Goal: Task Accomplishment & Management: Complete application form

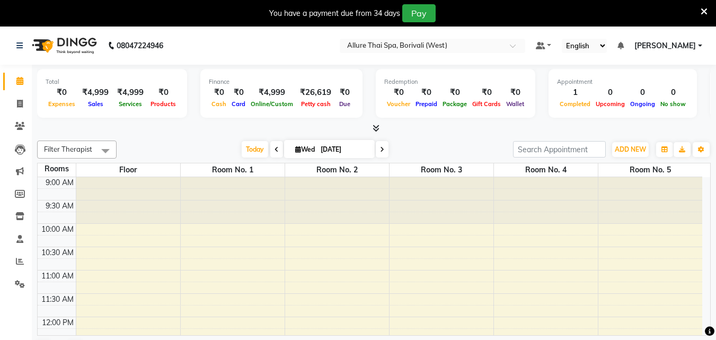
scroll to position [232, 0]
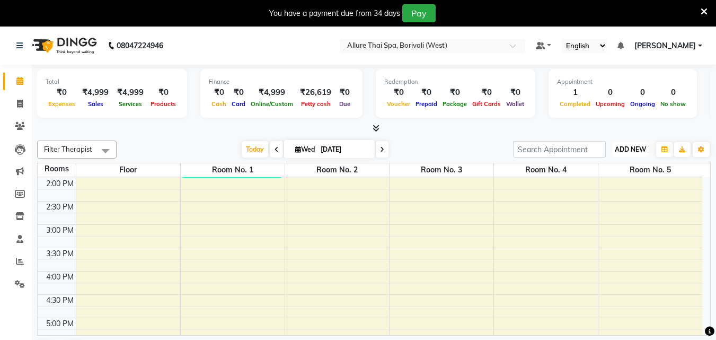
click at [636, 148] on span "ADD NEW" at bounding box center [630, 149] width 31 height 8
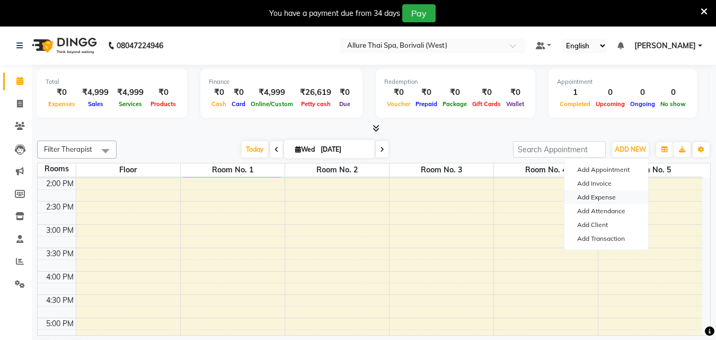
click at [603, 200] on link "Add Expense" at bounding box center [606, 197] width 84 height 14
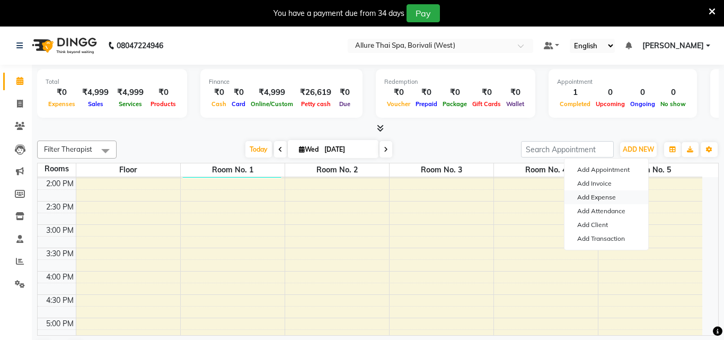
select select "1"
select select "5822"
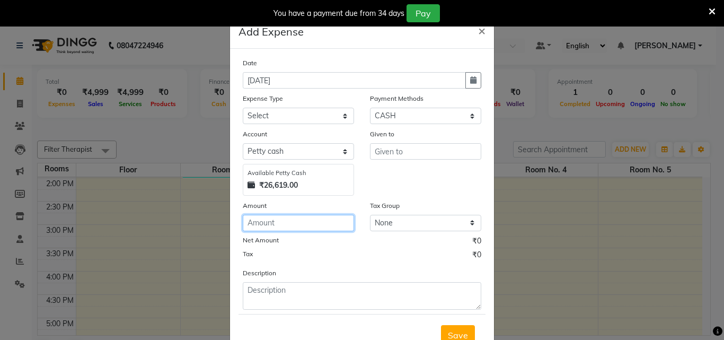
click at [323, 221] on input "number" at bounding box center [298, 223] width 111 height 16
type input "25000"
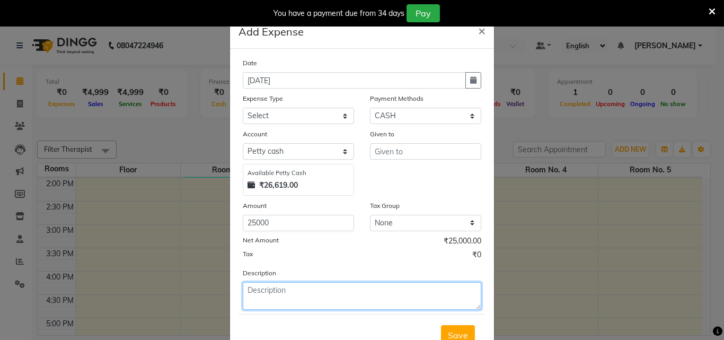
click at [384, 296] on textarea at bounding box center [362, 296] width 238 height 28
type textarea "[PERSON_NAME] Loan"
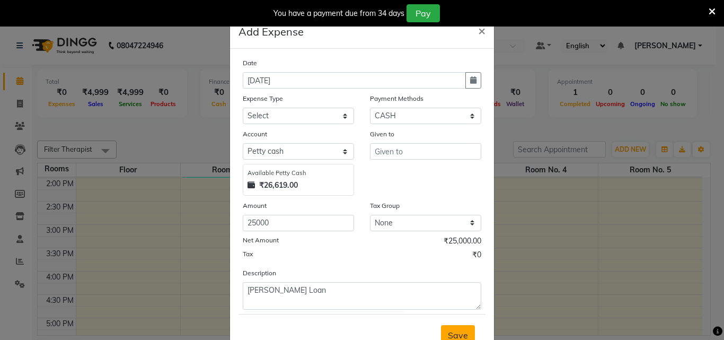
click at [462, 334] on span "Save" at bounding box center [458, 335] width 20 height 11
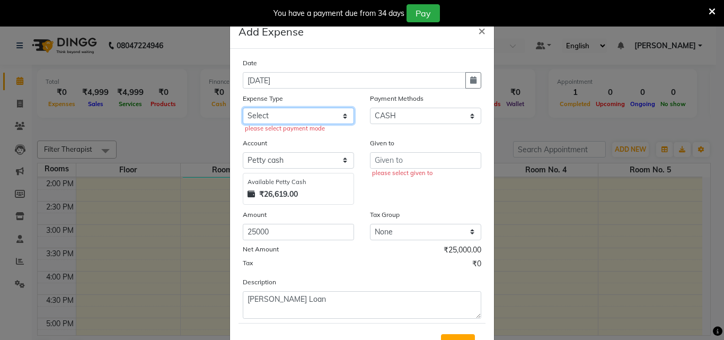
click at [253, 122] on select "Select Advance Salary Advertising and Marketing Expenses Bank charges Car maint…" at bounding box center [298, 116] width 111 height 16
select select "19836"
click at [243, 108] on select "Select Advance Salary Advertising and Marketing Expenses Bank charges Car maint…" at bounding box center [298, 116] width 111 height 16
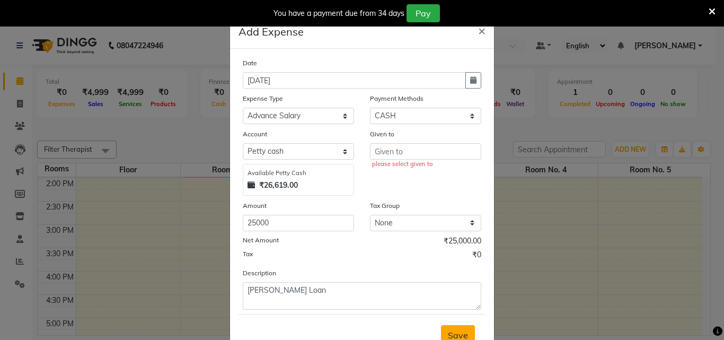
click at [455, 331] on span "Save" at bounding box center [458, 335] width 20 height 11
click at [412, 153] on input "text" at bounding box center [425, 151] width 111 height 16
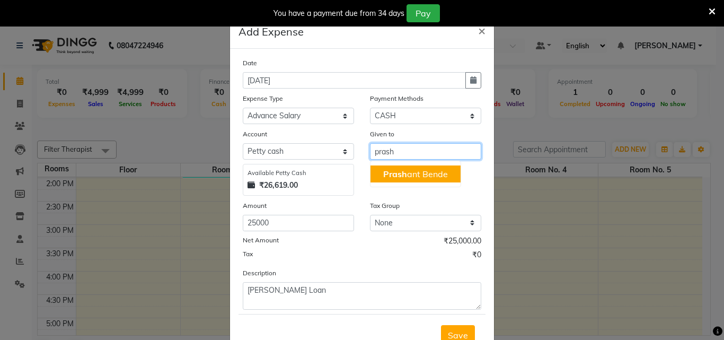
click at [420, 173] on ngb-highlight "Prash ant Bende" at bounding box center [415, 174] width 65 height 11
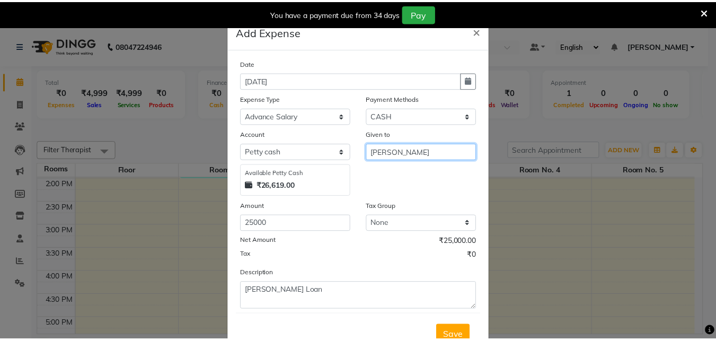
scroll to position [40, 0]
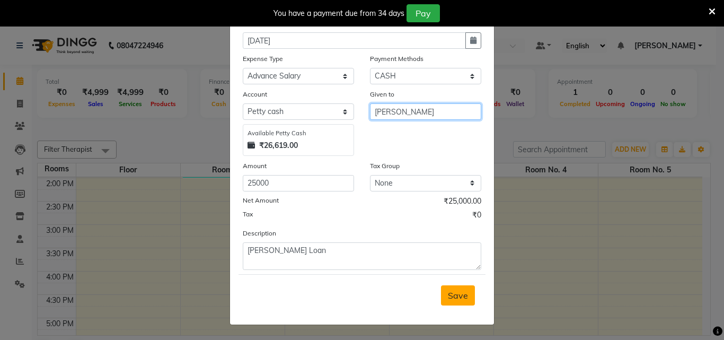
type input "[PERSON_NAME]"
click at [451, 295] on span "Save" at bounding box center [458, 295] width 20 height 11
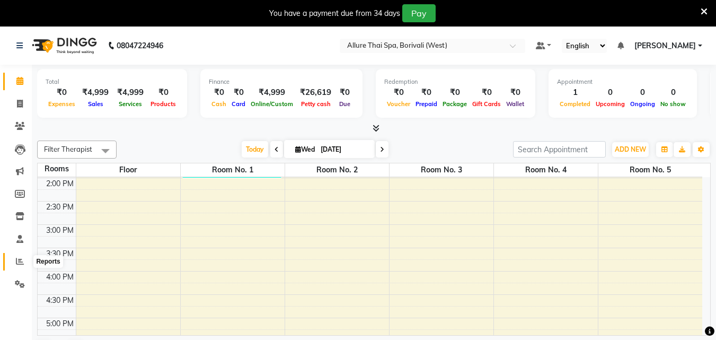
click at [16, 259] on icon at bounding box center [20, 261] width 8 height 8
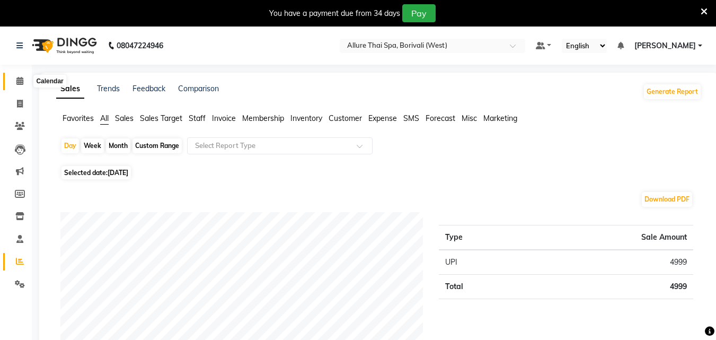
click at [20, 81] on icon at bounding box center [19, 81] width 7 height 8
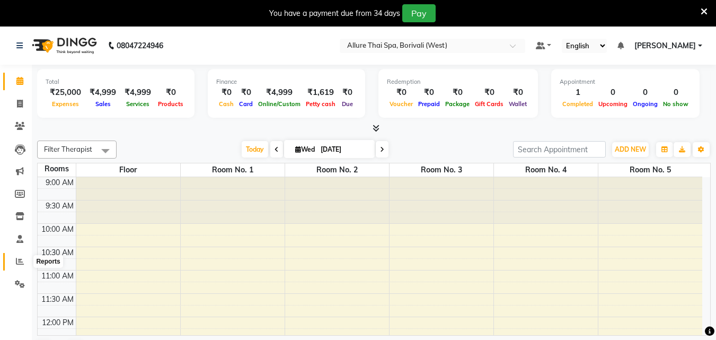
click at [21, 259] on icon at bounding box center [20, 261] width 8 height 8
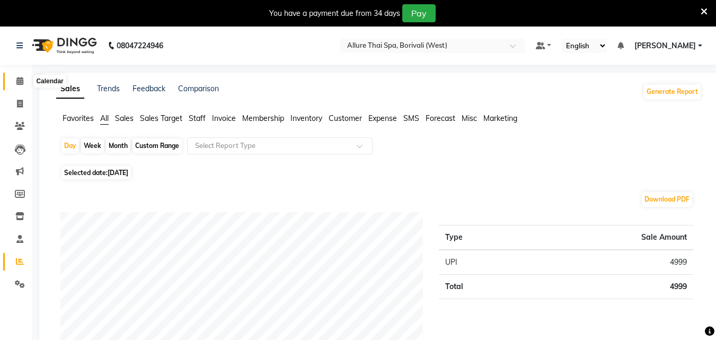
click at [20, 83] on icon at bounding box center [19, 81] width 7 height 8
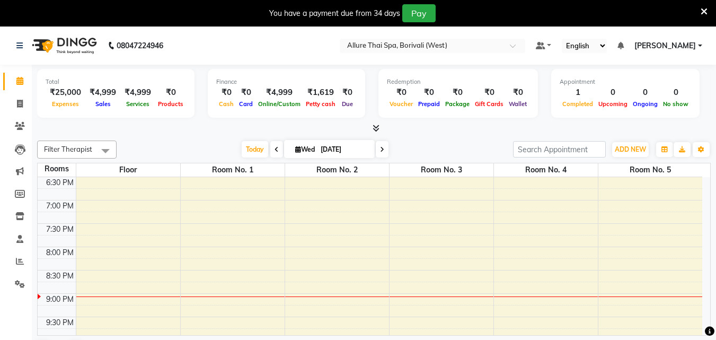
scroll to position [439, 0]
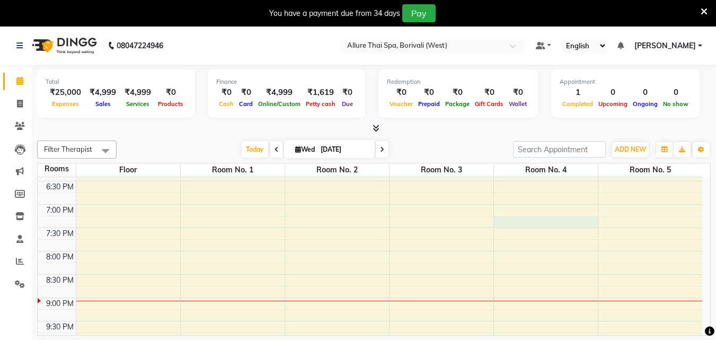
click at [514, 219] on div "9:00 AM 9:30 AM 10:00 AM 10:30 AM 11:00 AM 11:30 AM 12:00 PM 12:30 PM 1:00 PM 1…" at bounding box center [370, 87] width 664 height 699
select select "tentative"
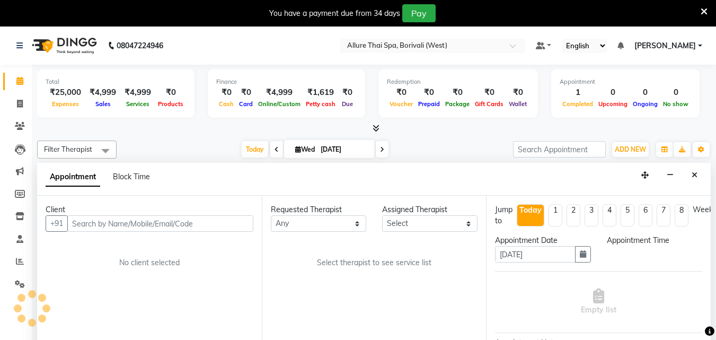
scroll to position [27, 0]
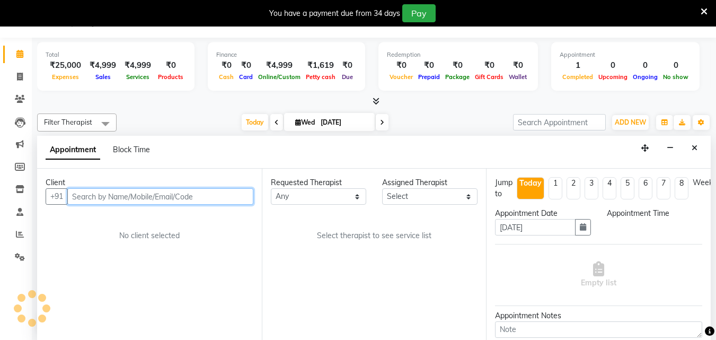
select select "1155"
paste input "9421032380"
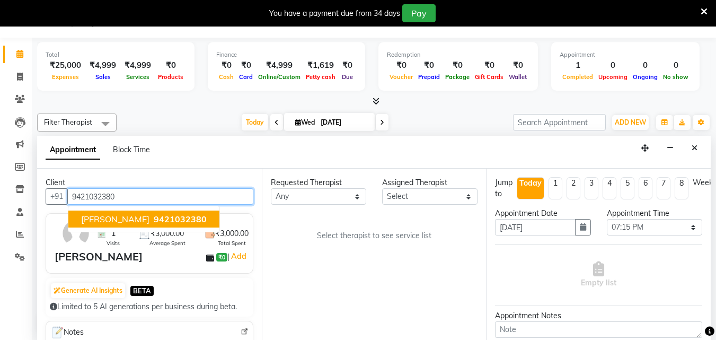
click at [154, 221] on span "9421032380" at bounding box center [180, 219] width 53 height 11
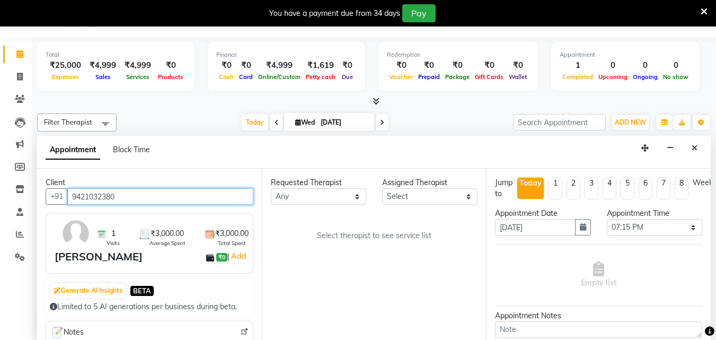
type input "9421032380"
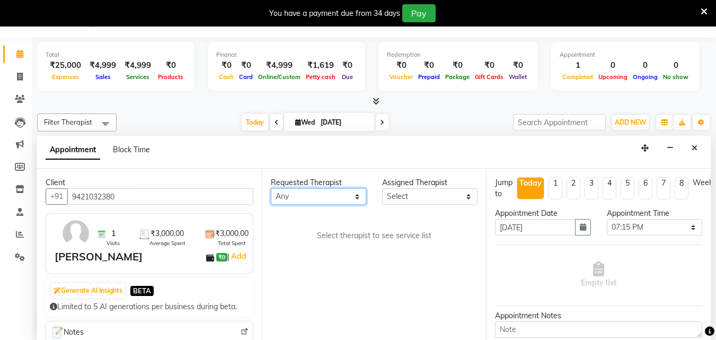
click at [317, 196] on select "Any [PERSON_NAME] [PERSON_NAME]" at bounding box center [318, 196] width 95 height 16
select select "79062"
click at [271, 188] on select "Any [PERSON_NAME] [PERSON_NAME]" at bounding box center [318, 196] width 95 height 16
select select "79062"
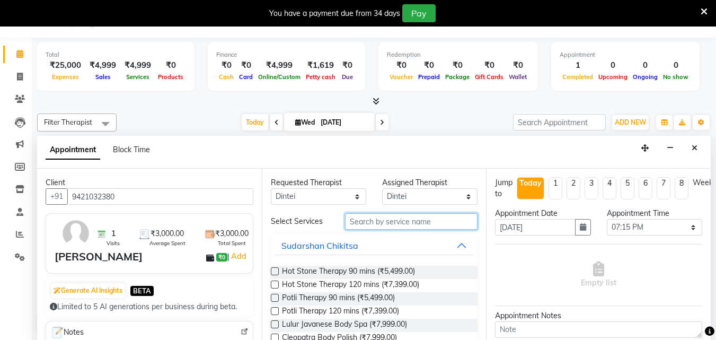
click at [362, 226] on input "text" at bounding box center [411, 221] width 132 height 16
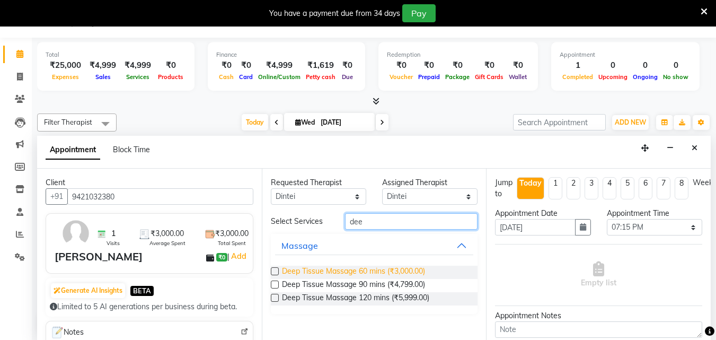
type input "dee"
click at [374, 265] on span "Deep Tissue Massage 60 mins (₹3,000.00)" at bounding box center [353, 271] width 143 height 13
checkbox input "true"
select select "4286"
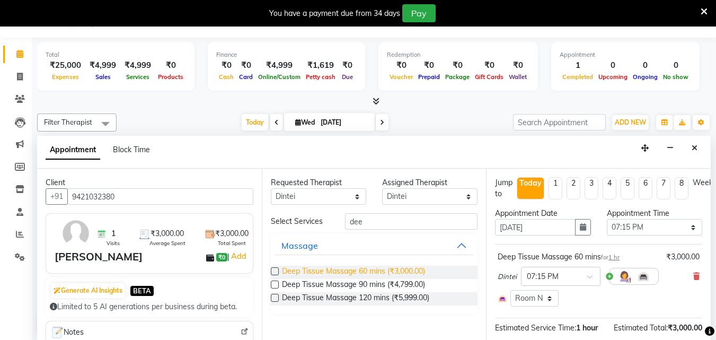
checkbox input "false"
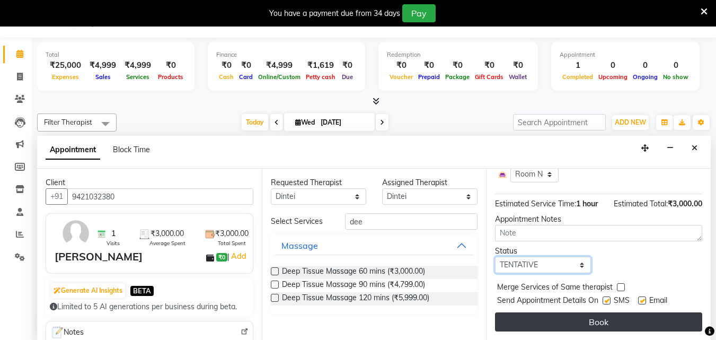
drag, startPoint x: 553, startPoint y: 260, endPoint x: 544, endPoint y: 309, distance: 49.6
click at [544, 309] on div "Jump to [DATE] 1 2 3 4 5 6 7 8 Weeks Appointment Date [DATE] Appointment Time S…" at bounding box center [598, 254] width 225 height 171
select select "check-in"
click at [495, 256] on select "Select TENTATIVE CONFIRM CHECK-IN UPCOMING" at bounding box center [542, 264] width 95 height 16
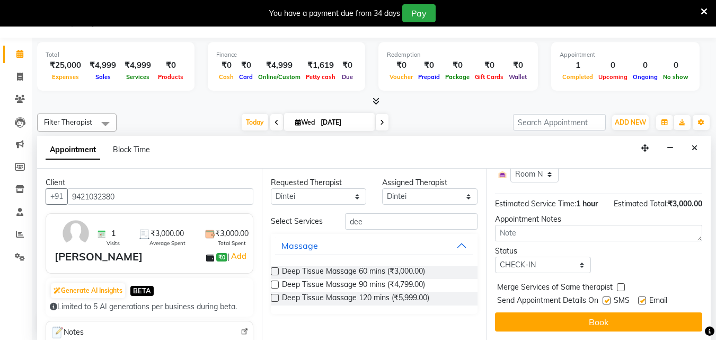
click at [609, 296] on label at bounding box center [606, 300] width 8 height 8
click at [609, 298] on input "checkbox" at bounding box center [605, 301] width 7 height 7
checkbox input "false"
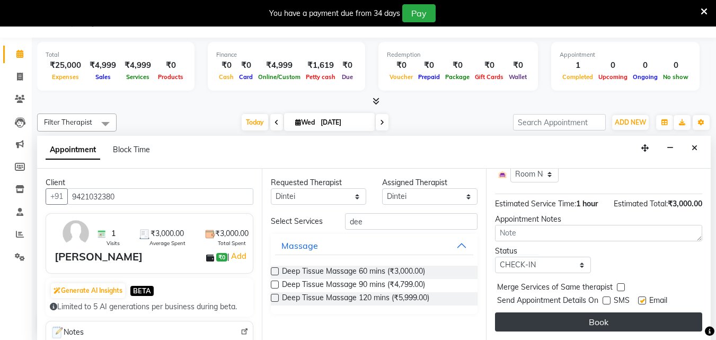
click at [598, 312] on button "Book" at bounding box center [598, 321] width 207 height 19
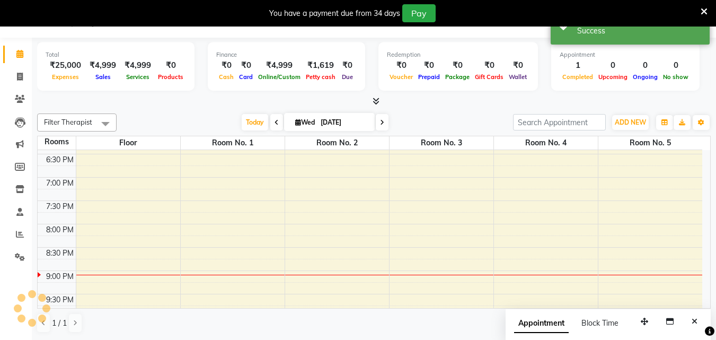
scroll to position [0, 0]
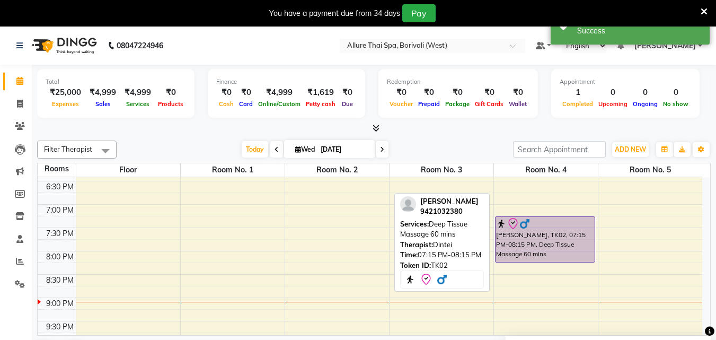
click at [546, 231] on div "[PERSON_NAME], TK02, 07:15 PM-08:15 PM, Deep Tissue Massage 60 mins" at bounding box center [544, 239] width 99 height 45
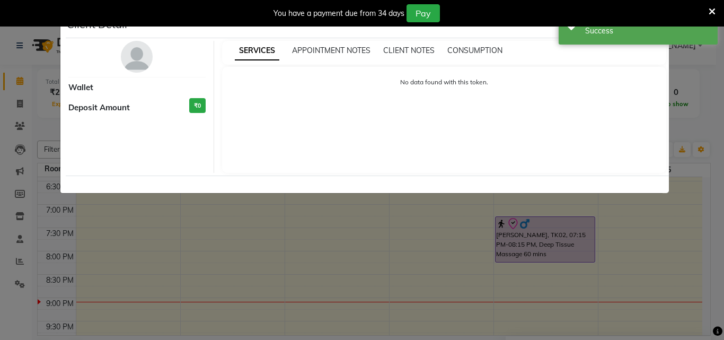
select select "8"
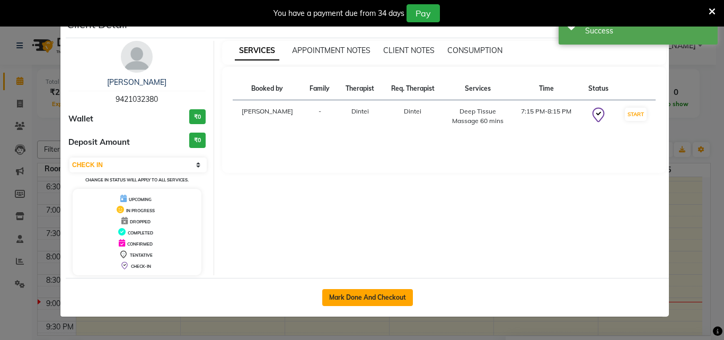
click at [389, 289] on button "Mark Done And Checkout" at bounding box center [367, 297] width 91 height 17
select select "service"
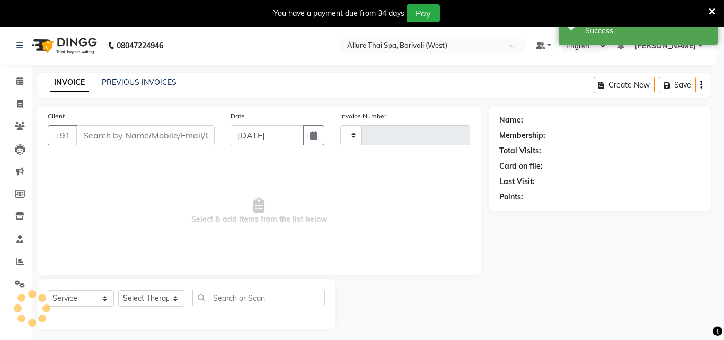
type input "0957"
select select "6772"
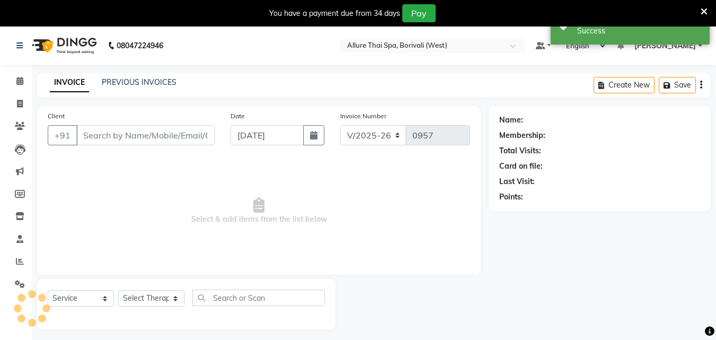
type input "9421032380"
select select "79062"
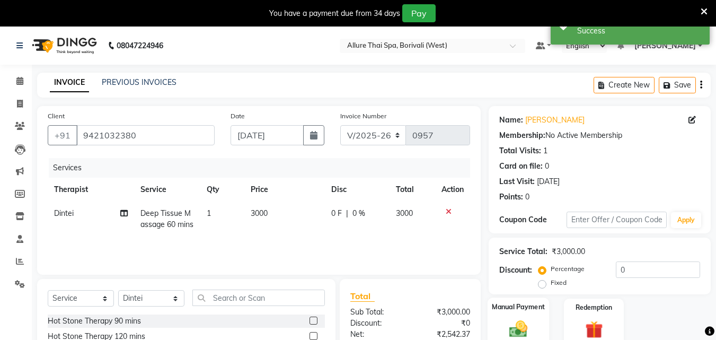
click at [534, 308] on label "Manual Payment" at bounding box center [518, 307] width 53 height 10
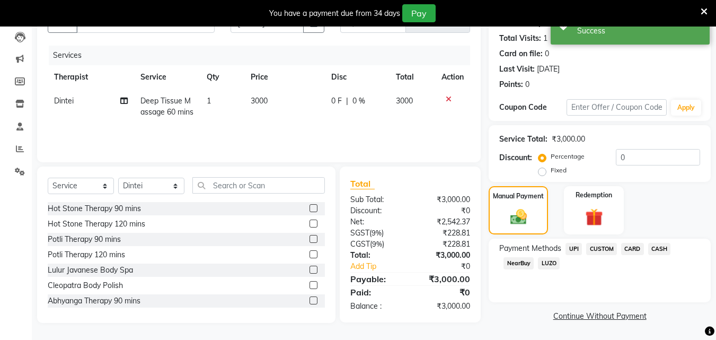
click at [650, 250] on span "CASH" at bounding box center [659, 249] width 23 height 12
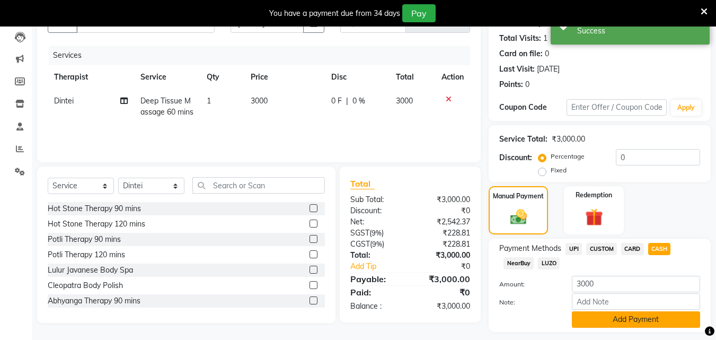
click at [605, 326] on button "Add Payment" at bounding box center [636, 319] width 128 height 16
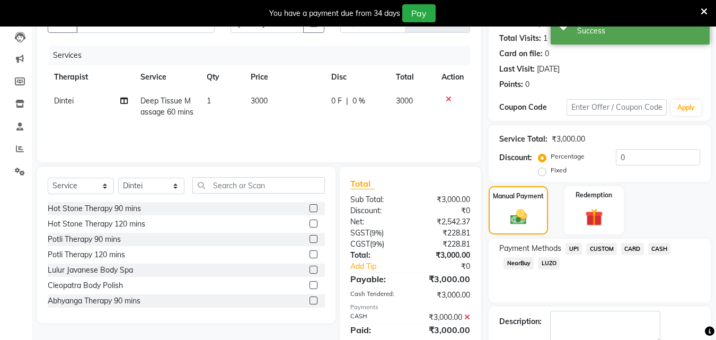
scroll to position [172, 0]
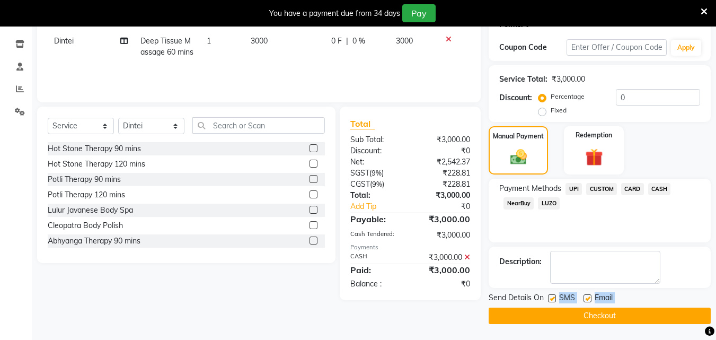
drag, startPoint x: 552, startPoint y: 298, endPoint x: 551, endPoint y: 316, distance: 18.0
click at [551, 316] on div "Send Details On SMS Email Checkout" at bounding box center [600, 308] width 222 height 32
click at [551, 298] on label at bounding box center [552, 298] width 8 height 8
click at [551, 298] on input "checkbox" at bounding box center [551, 298] width 7 height 7
checkbox input "false"
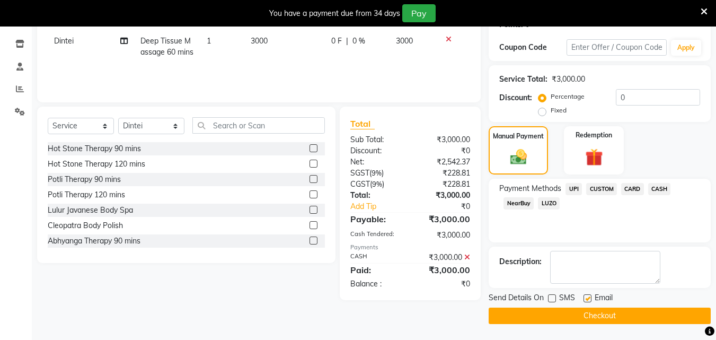
click at [551, 318] on button "Checkout" at bounding box center [600, 315] width 222 height 16
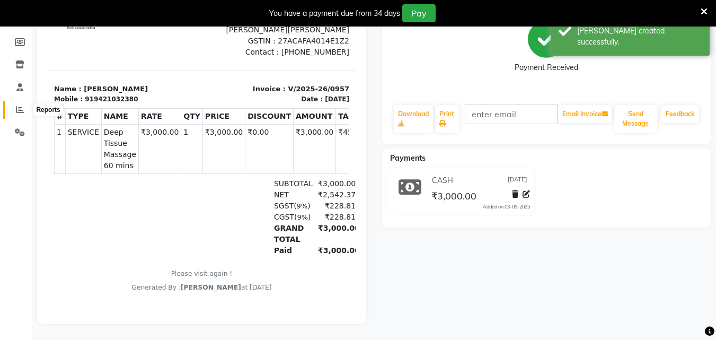
click at [18, 105] on icon at bounding box center [20, 109] width 8 height 8
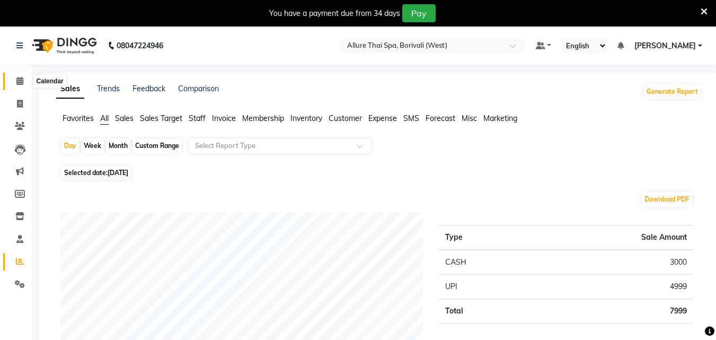
click at [21, 83] on icon at bounding box center [19, 81] width 7 height 8
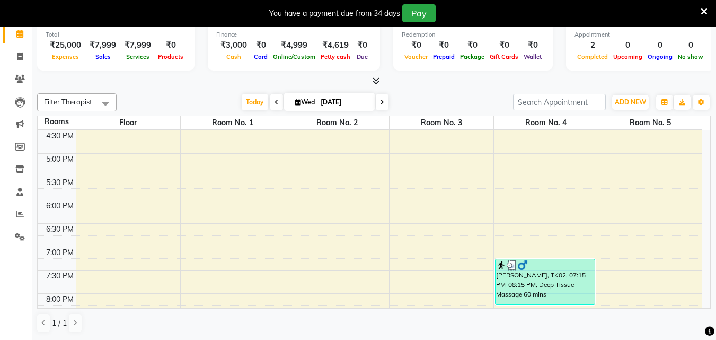
scroll to position [350, 0]
